Goal: Information Seeking & Learning: Learn about a topic

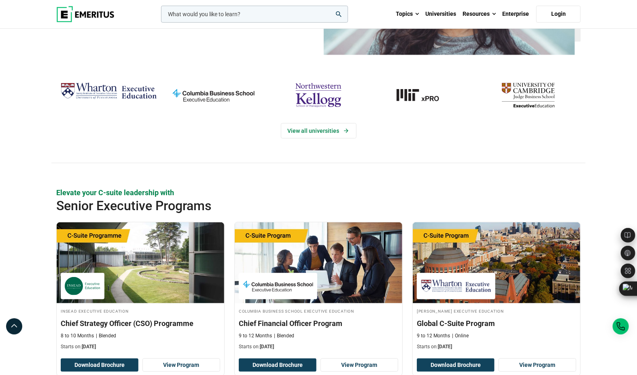
scroll to position [159, 0]
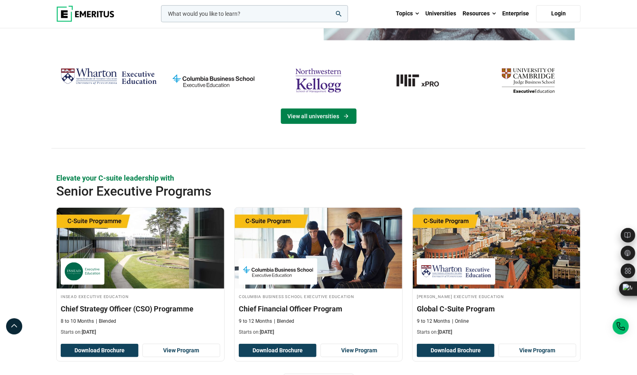
click at [306, 115] on link "View all universities" at bounding box center [319, 116] width 76 height 15
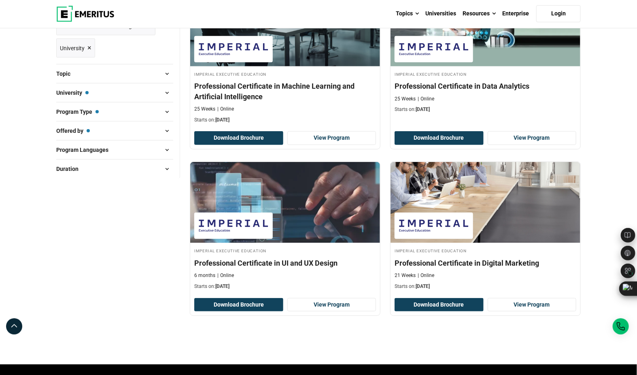
scroll to position [222, 0]
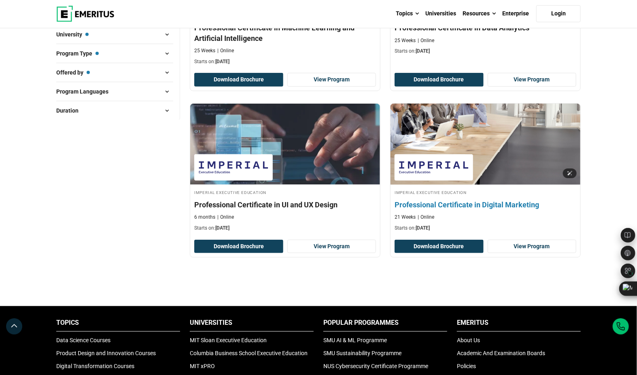
click at [511, 172] on img at bounding box center [485, 144] width 209 height 89
